Goal: Transaction & Acquisition: Purchase product/service

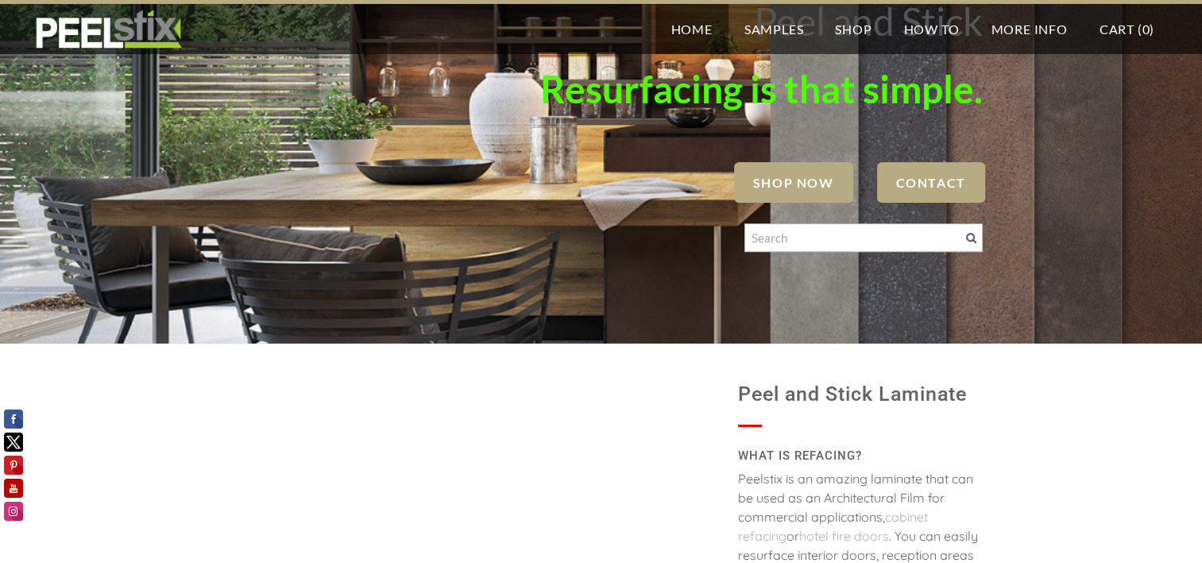
scroll to position [47, 0]
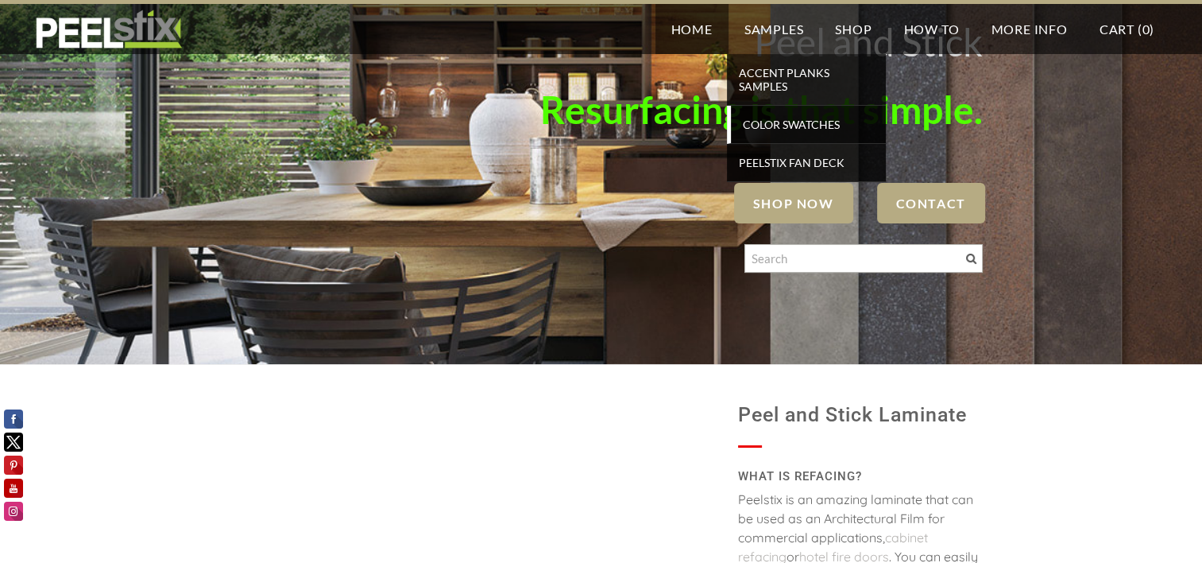
click at [797, 127] on span "Color Swatches" at bounding box center [808, 124] width 147 height 21
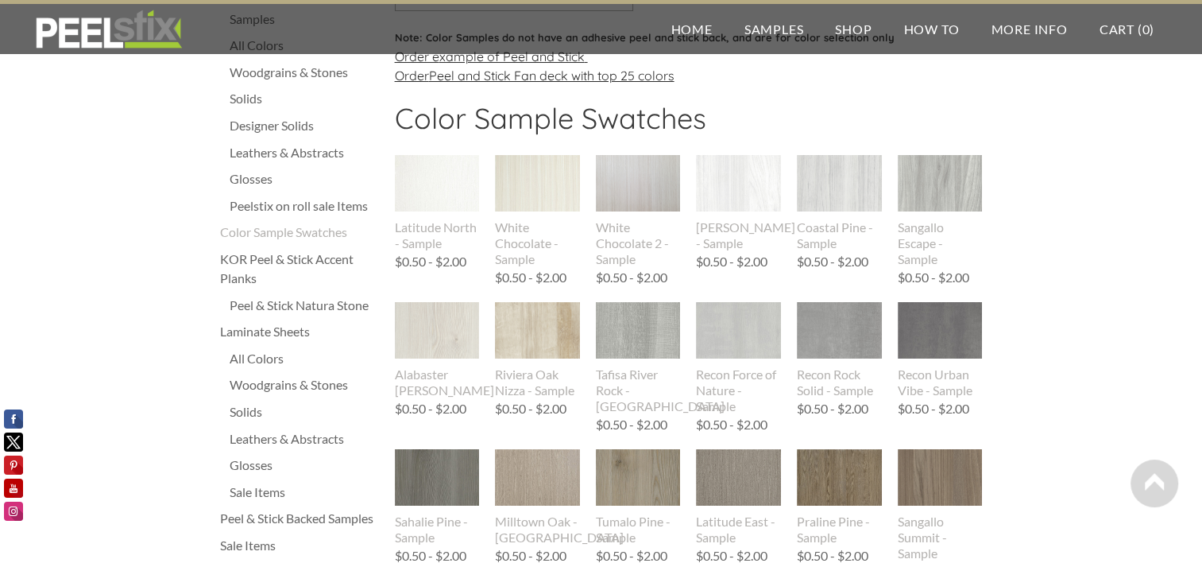
scroll to position [73, 0]
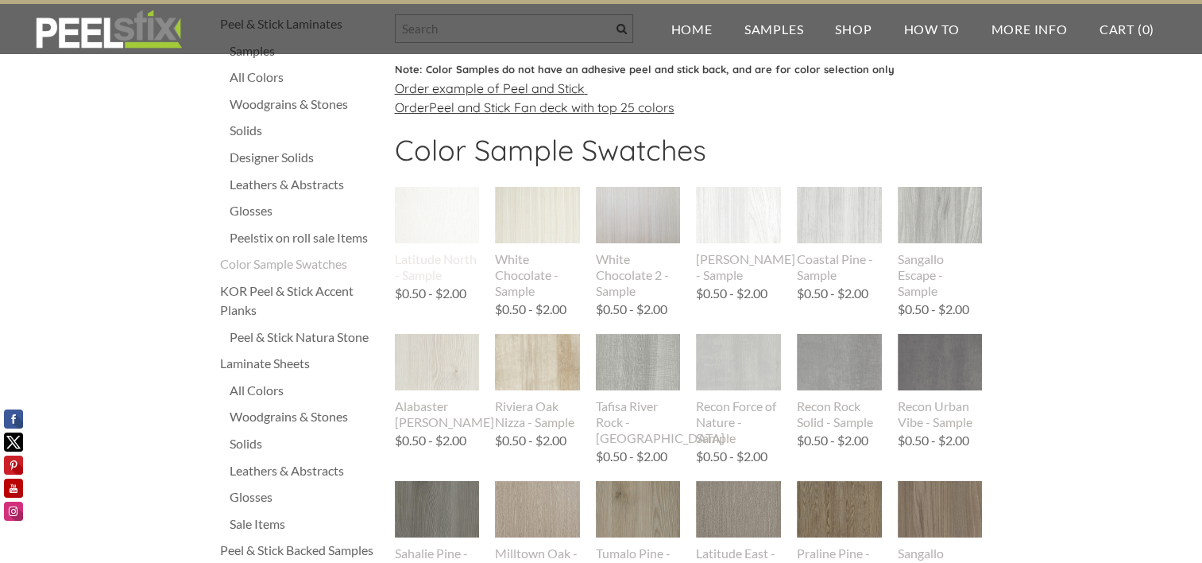
click at [426, 210] on img at bounding box center [437, 215] width 85 height 56
